Goal: Task Accomplishment & Management: Manage account settings

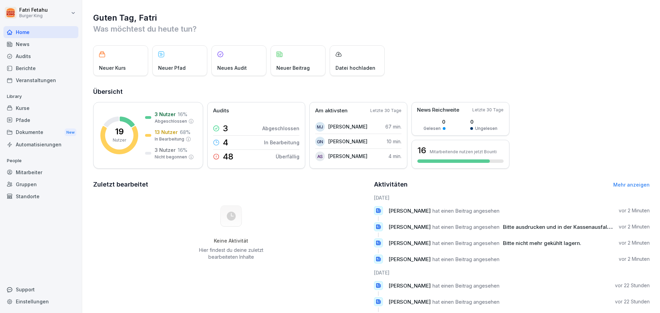
click at [30, 171] on div "Mitarbeiter" at bounding box center [40, 172] width 75 height 12
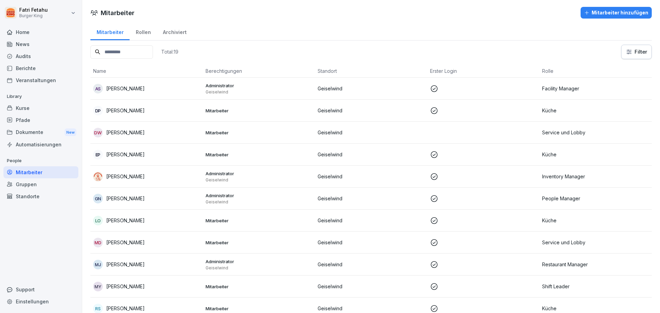
click at [157, 201] on div "GN [PERSON_NAME]" at bounding box center [146, 199] width 107 height 10
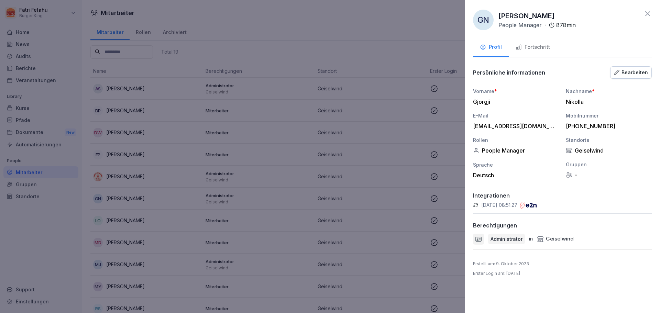
click at [565, 227] on div "Berechtigungen" at bounding box center [562, 225] width 179 height 7
click at [564, 224] on div "Berechtigungen" at bounding box center [562, 225] width 179 height 7
click at [612, 224] on div "Berechtigungen" at bounding box center [562, 225] width 179 height 7
click at [518, 238] on p "Administrator" at bounding box center [507, 238] width 32 height 7
click at [530, 241] on p "in" at bounding box center [531, 239] width 4 height 8
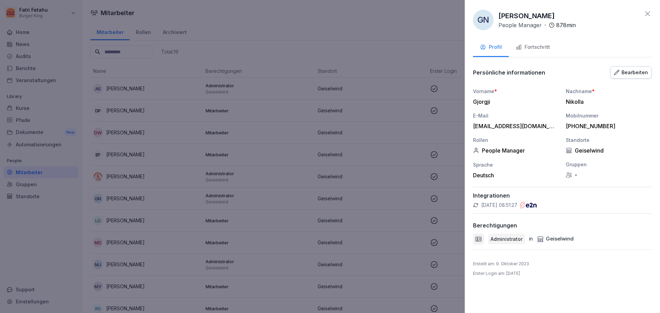
drag, startPoint x: 487, startPoint y: 241, endPoint x: 482, endPoint y: 240, distance: 5.3
click at [485, 241] on div "Administrator in [GEOGRAPHIC_DATA]" at bounding box center [562, 239] width 179 height 11
click at [481, 239] on icon at bounding box center [478, 239] width 7 height 7
drag, startPoint x: 517, startPoint y: 251, endPoint x: 519, endPoint y: 299, distance: 47.8
click at [518, 262] on div "GN [PERSON_NAME] People Manager · 878 min Profil Fortschritt Persönliche inform…" at bounding box center [562, 156] width 195 height 313
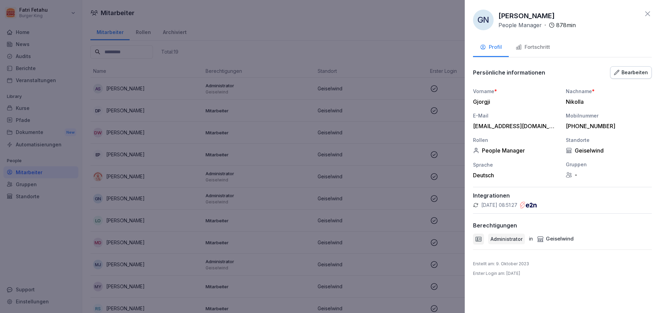
drag, startPoint x: 519, startPoint y: 299, endPoint x: 524, endPoint y: 267, distance: 32.0
click at [519, 298] on div "GN [PERSON_NAME] People Manager · 878 min Profil Fortschritt Persönliche inform…" at bounding box center [562, 156] width 195 height 313
click at [525, 267] on div "Erstellt am : [DATE] Erster Login am : [DATE]" at bounding box center [562, 269] width 179 height 16
click at [639, 71] on div "Bearbeiten" at bounding box center [631, 73] width 34 height 8
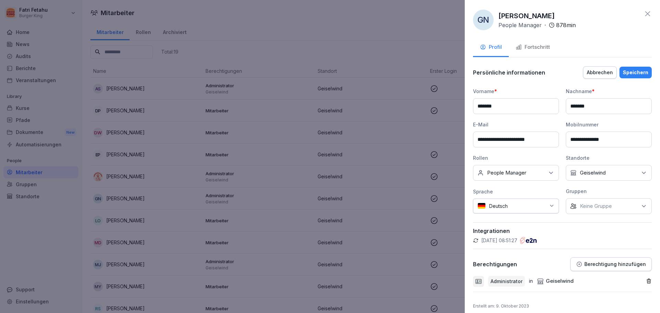
scroll to position [15, 0]
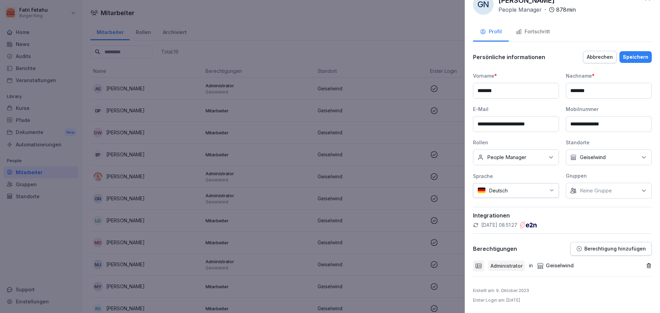
click at [598, 246] on p "Berechtigung hinzufügen" at bounding box center [615, 249] width 62 height 6
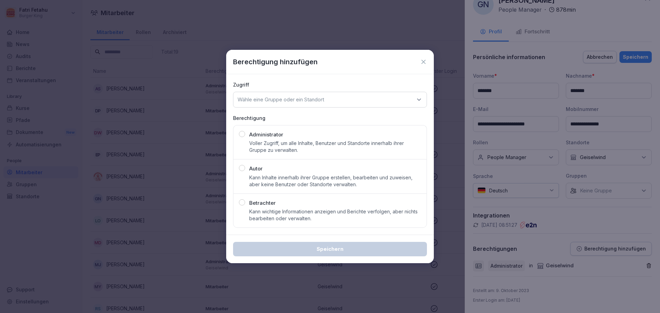
click at [424, 61] on icon at bounding box center [423, 61] width 7 height 7
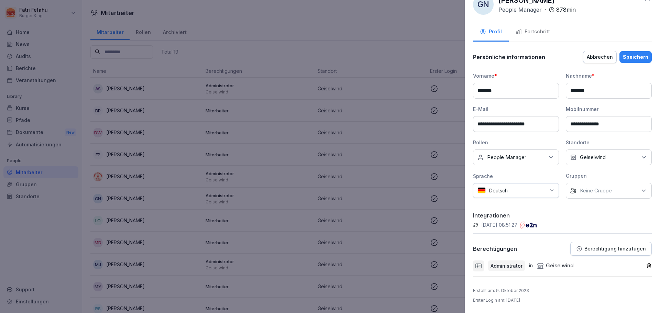
click at [314, 199] on div at bounding box center [330, 156] width 660 height 313
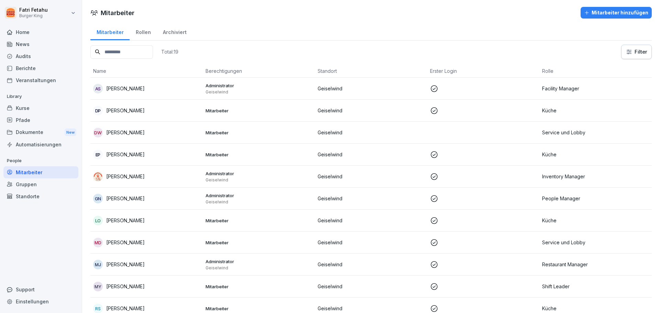
click at [131, 267] on p "[PERSON_NAME]" at bounding box center [125, 264] width 39 height 7
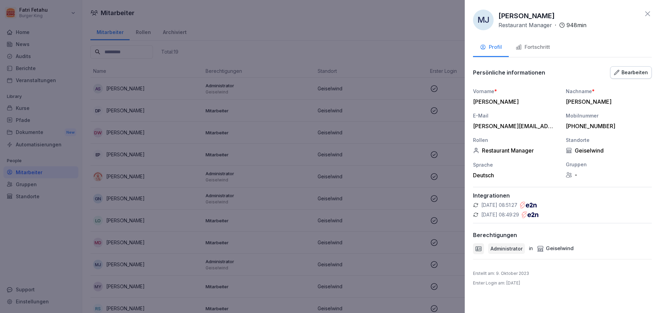
click at [633, 70] on div "Bearbeiten" at bounding box center [631, 73] width 34 height 8
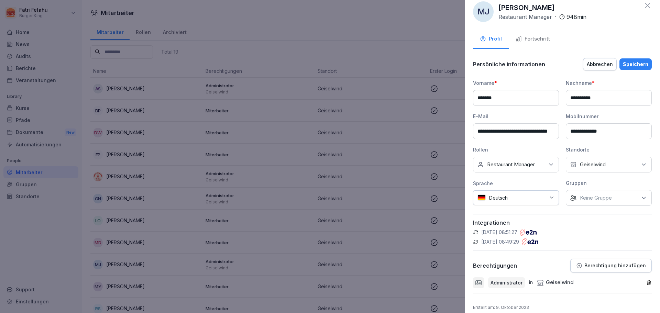
scroll to position [0, 0]
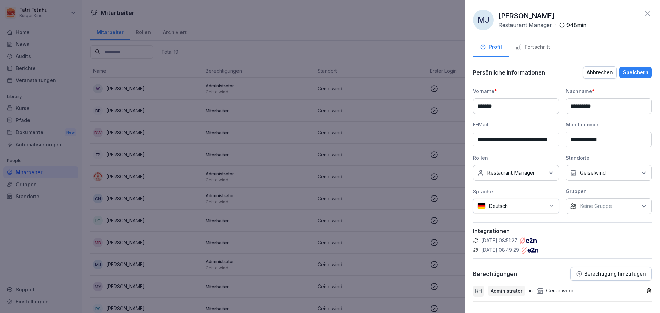
click at [523, 47] on div "Fortschritt" at bounding box center [533, 47] width 34 height 8
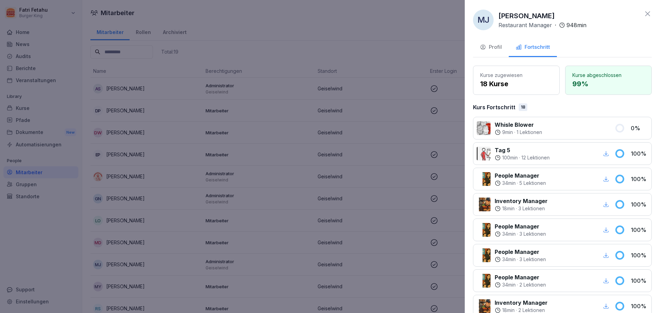
click at [497, 46] on div "Profil" at bounding box center [491, 47] width 22 height 8
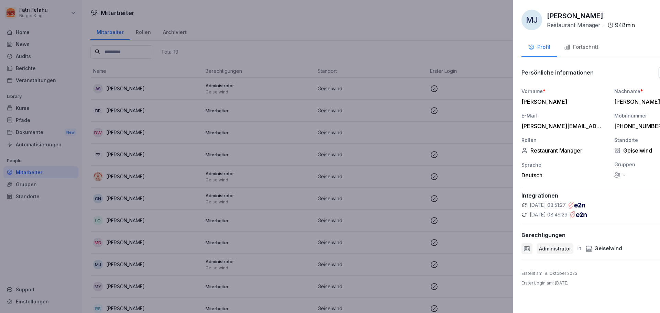
drag, startPoint x: 414, startPoint y: 113, endPoint x: 413, endPoint y: 117, distance: 3.9
click at [413, 115] on div at bounding box center [330, 156] width 660 height 313
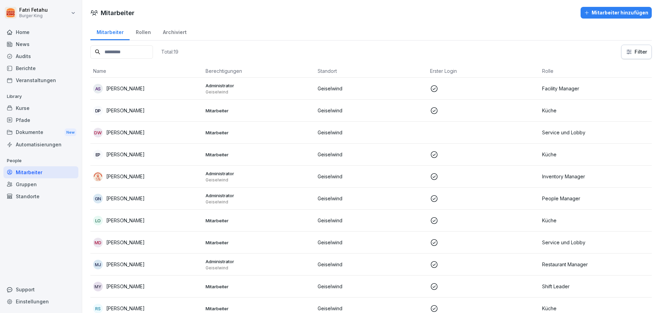
click at [131, 200] on p "[PERSON_NAME]" at bounding box center [125, 198] width 39 height 7
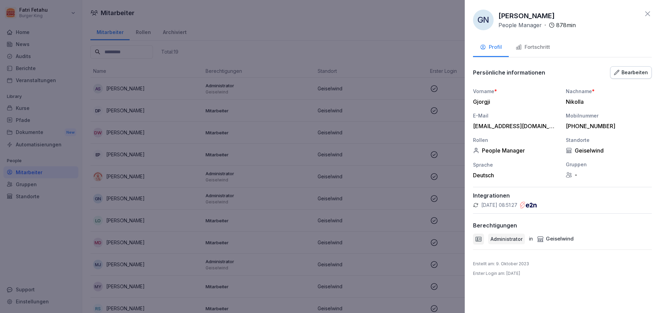
click at [418, 196] on div at bounding box center [330, 156] width 660 height 313
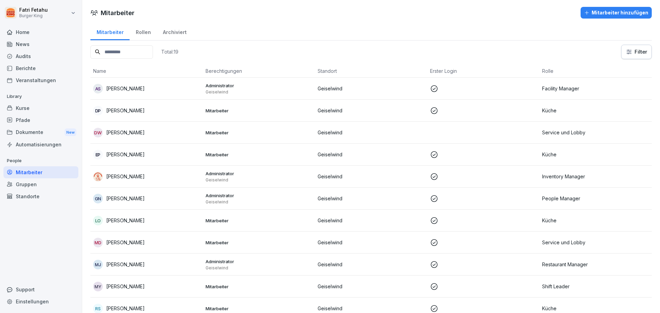
click at [118, 200] on p "[PERSON_NAME]" at bounding box center [125, 198] width 39 height 7
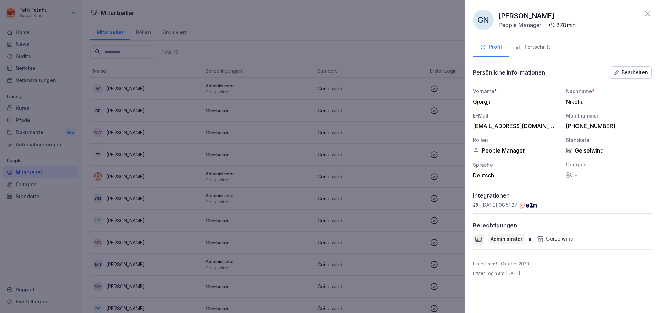
drag, startPoint x: 539, startPoint y: 204, endPoint x: 535, endPoint y: 205, distance: 3.8
click at [537, 205] on img at bounding box center [528, 205] width 17 height 7
click at [517, 204] on p "[DATE] 08:51:27" at bounding box center [499, 205] width 36 height 7
click at [517, 202] on p "[DATE] 08:51:27" at bounding box center [499, 205] width 36 height 7
click at [516, 202] on p "[DATE] 08:51:27" at bounding box center [499, 205] width 36 height 7
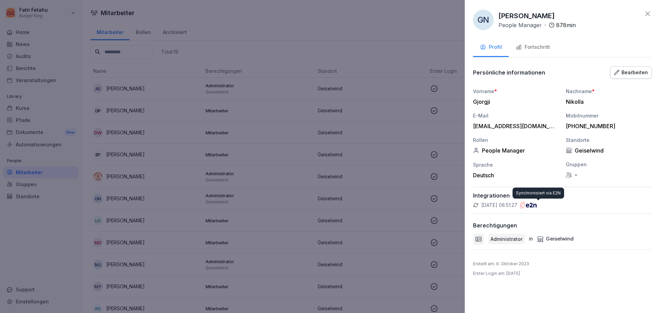
click at [549, 205] on div "[DATE] 08:51:27" at bounding box center [562, 205] width 179 height 7
click at [476, 206] on icon at bounding box center [476, 205] width 6 height 6
drag, startPoint x: 509, startPoint y: 205, endPoint x: 529, endPoint y: 207, distance: 20.4
click at [529, 207] on div "[DATE] 08:51:27" at bounding box center [562, 205] width 179 height 7
click at [490, 175] on div "Deutsch" at bounding box center [516, 175] width 86 height 7
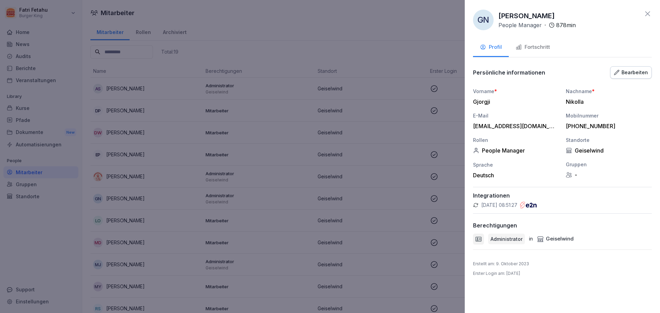
click at [630, 76] on div "Bearbeiten" at bounding box center [631, 73] width 34 height 8
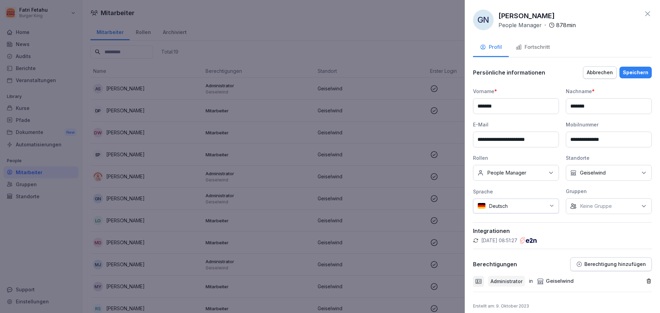
click at [494, 207] on div "Deutsch" at bounding box center [516, 206] width 86 height 15
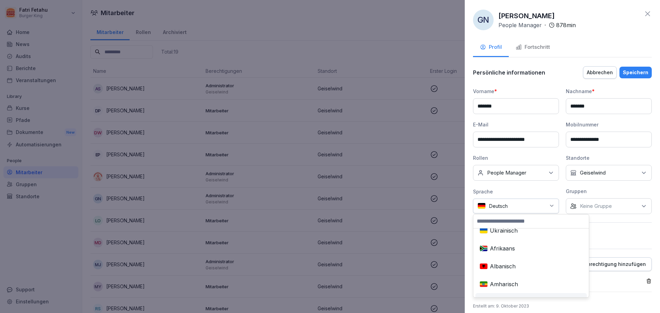
scroll to position [481, 0]
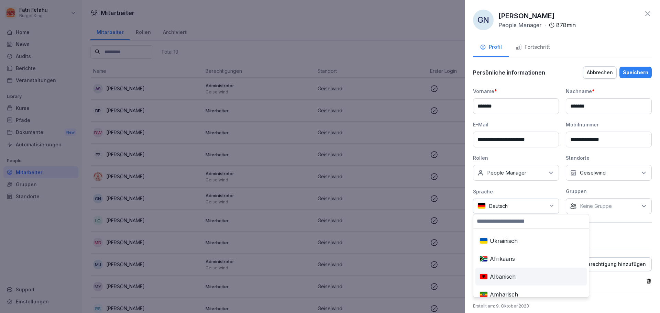
click at [512, 270] on div "Albanisch" at bounding box center [531, 276] width 109 height 15
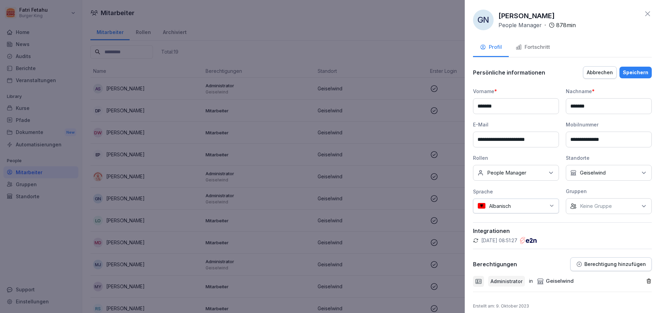
click at [512, 204] on div "Albanisch" at bounding box center [516, 206] width 86 height 15
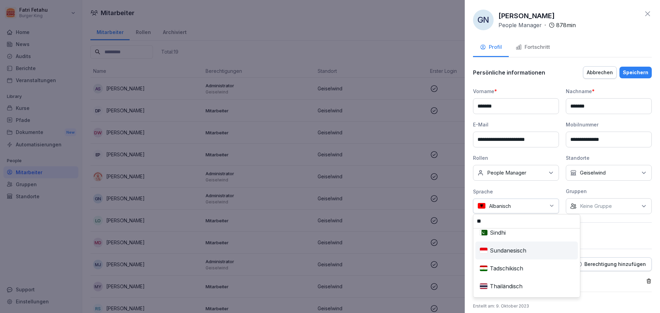
scroll to position [0, 0]
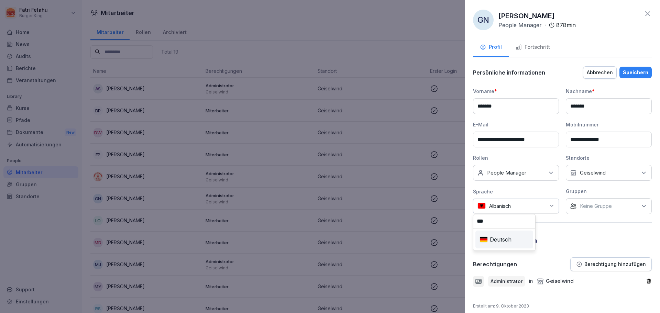
type input "***"
click at [503, 240] on div "Deutsch" at bounding box center [504, 239] width 55 height 15
drag, startPoint x: 591, startPoint y: 224, endPoint x: 606, endPoint y: 151, distance: 75.2
click at [591, 224] on div "Integrationen [DATE] 08:51:27" at bounding box center [562, 235] width 179 height 27
click at [632, 66] on div "Persönliche informationen Abbrechen Speichern" at bounding box center [562, 73] width 179 height 14
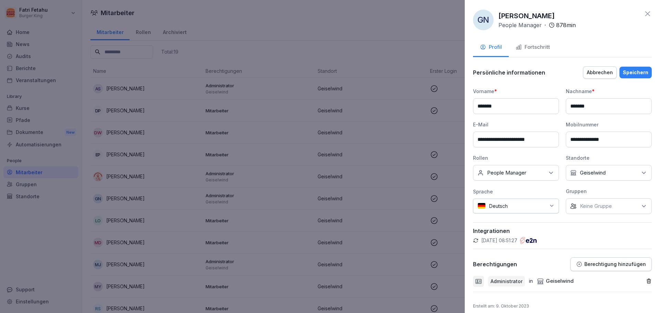
click at [631, 85] on div "**********" at bounding box center [562, 179] width 179 height 227
click at [631, 72] on div "Speichern" at bounding box center [635, 73] width 25 height 8
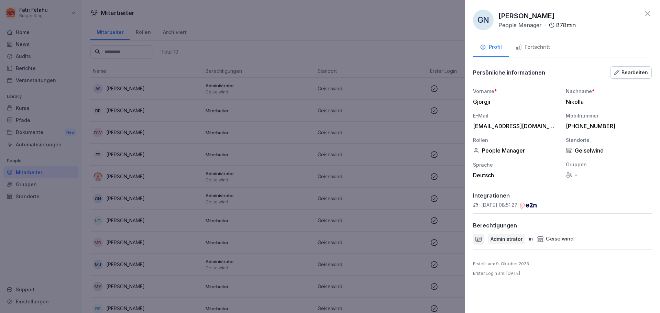
click at [533, 50] on div "Fortschritt" at bounding box center [533, 47] width 34 height 8
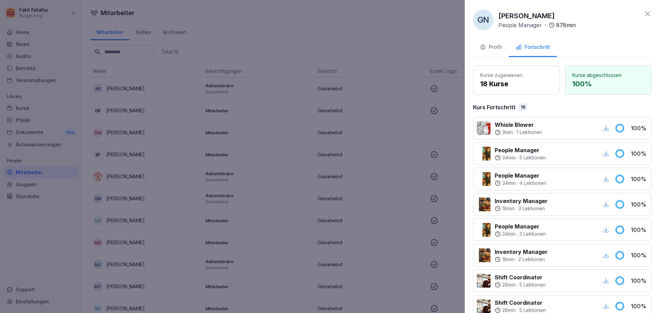
click at [492, 48] on div "Profil" at bounding box center [491, 47] width 22 height 8
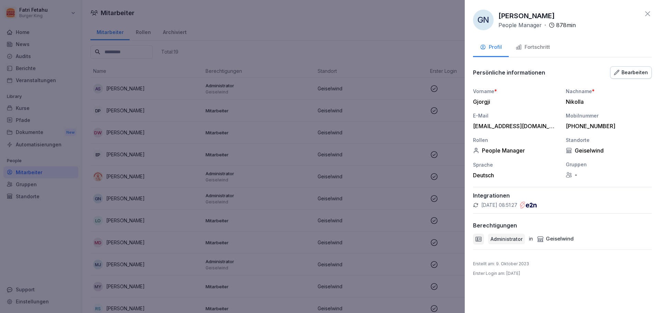
click at [612, 73] on button "Bearbeiten" at bounding box center [631, 72] width 42 height 12
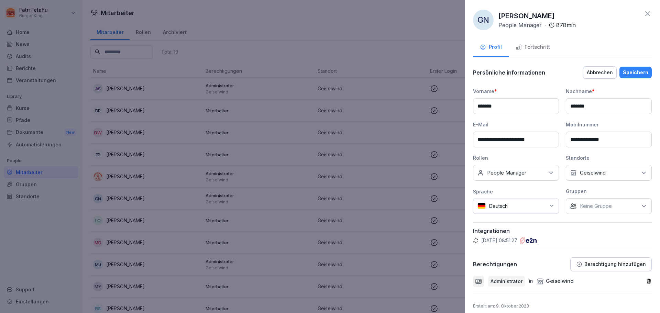
click at [589, 273] on div "Administrator in [GEOGRAPHIC_DATA]" at bounding box center [562, 281] width 179 height 21
click at [587, 264] on p "Berechtigung hinzufügen" at bounding box center [615, 265] width 62 height 6
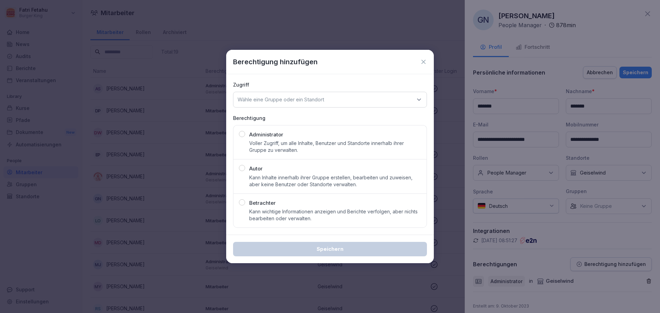
click at [425, 62] on icon at bounding box center [423, 61] width 7 height 7
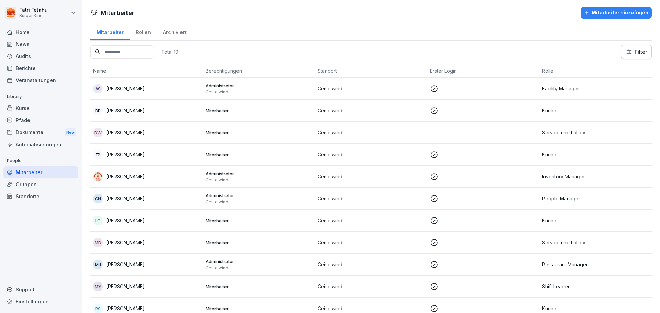
click at [421, 133] on p "Geiselwind" at bounding box center [371, 132] width 107 height 7
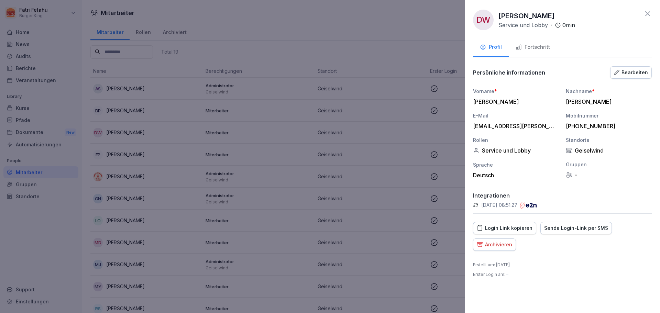
click at [649, 67] on button "Bearbeiten" at bounding box center [631, 72] width 42 height 12
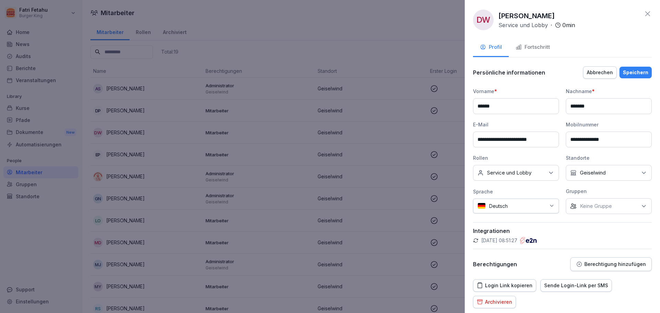
scroll to position [32, 0]
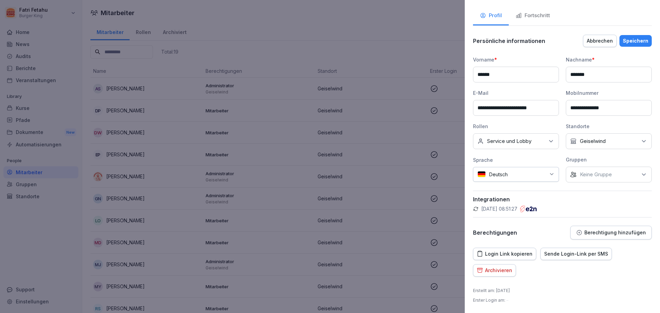
click at [578, 230] on icon "button" at bounding box center [579, 233] width 6 height 6
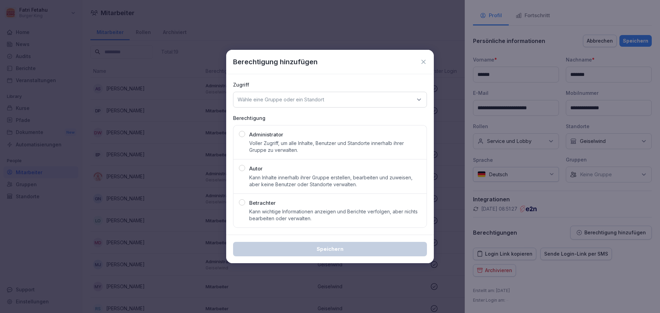
click at [427, 60] on div "Berechtigung hinzufügen" at bounding box center [330, 62] width 208 height 24
click at [426, 60] on icon at bounding box center [423, 61] width 7 height 7
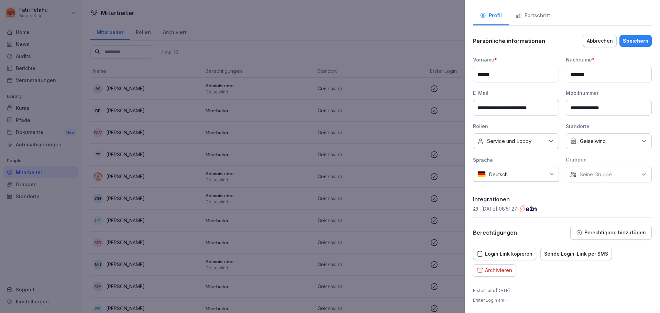
click at [426, 60] on div at bounding box center [330, 156] width 660 height 313
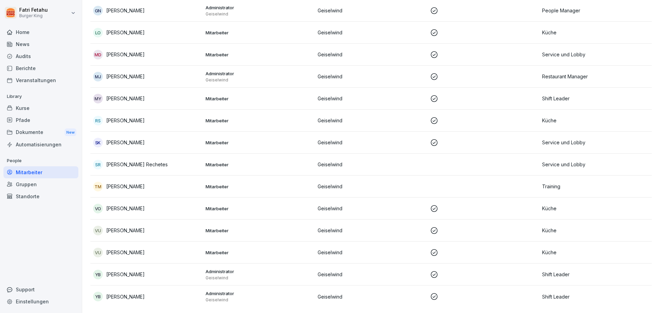
scroll to position [0, 0]
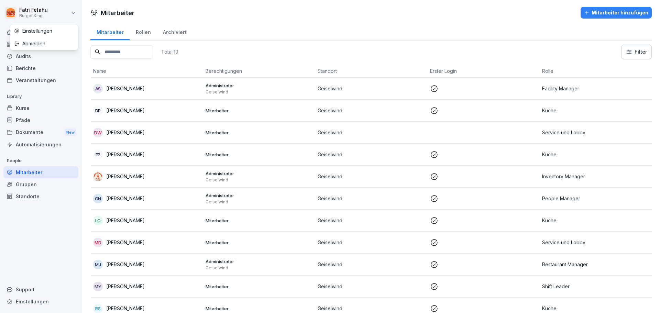
click at [49, 9] on html "Fatri Fetahu Burger King Home News Audits Berichte Veranstaltungen Library Kurs…" at bounding box center [330, 156] width 660 height 313
click at [41, 44] on div "Abmelden" at bounding box center [44, 43] width 68 height 13
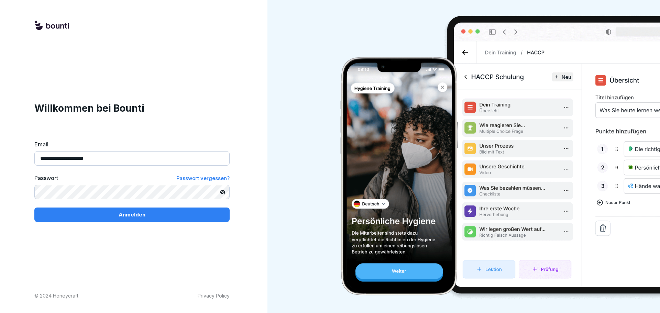
click at [92, 158] on input "**********" at bounding box center [131, 158] width 195 height 14
type input "**********"
click at [108, 216] on div "Anmelden" at bounding box center [132, 215] width 184 height 8
